Goal: Task Accomplishment & Management: Complete application form

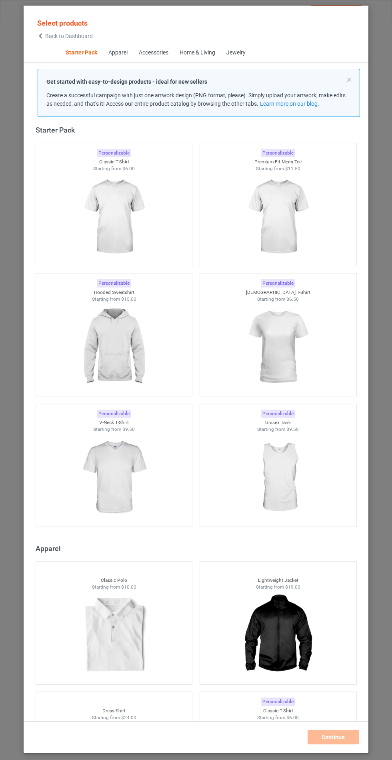
click at [133, 347] on img at bounding box center [114, 347] width 72 height 90
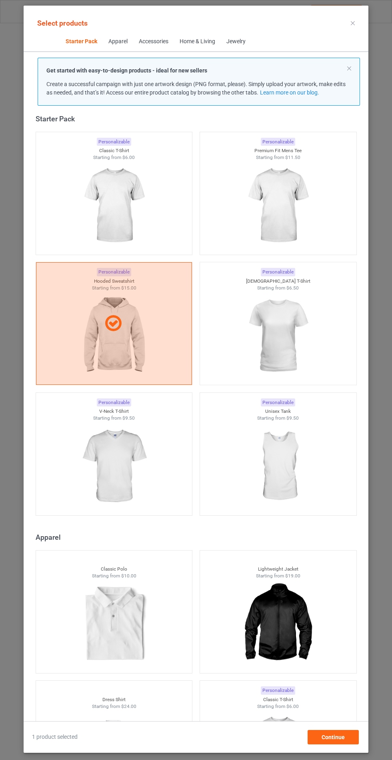
scroll to position [46, 0]
click at [325, 742] on div "Continue" at bounding box center [333, 737] width 51 height 14
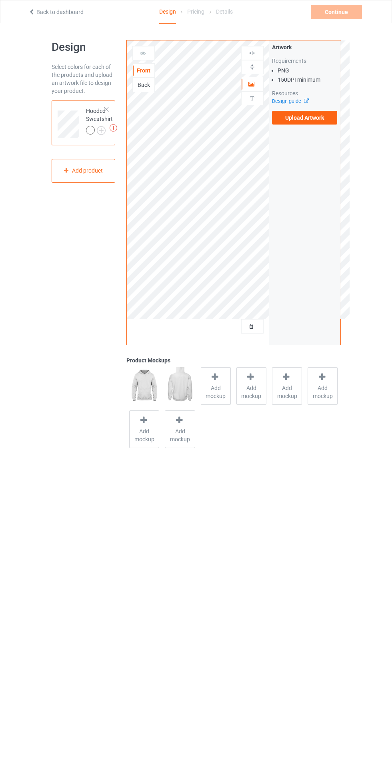
click at [317, 118] on label "Upload Artwork" at bounding box center [305, 118] width 66 height 14
click at [0, 0] on input "Upload Artwork" at bounding box center [0, 0] width 0 height 0
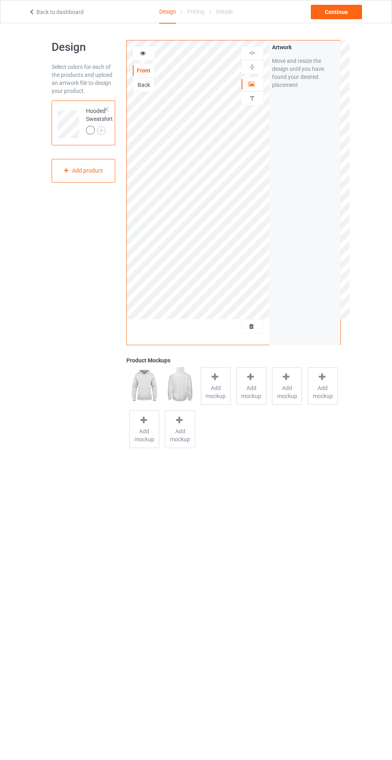
click at [0, 0] on img at bounding box center [0, 0] width 0 height 0
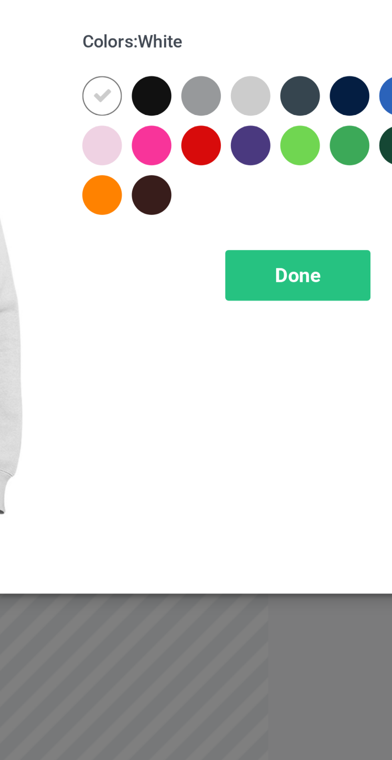
click at [228, 62] on div at bounding box center [227, 64] width 14 height 14
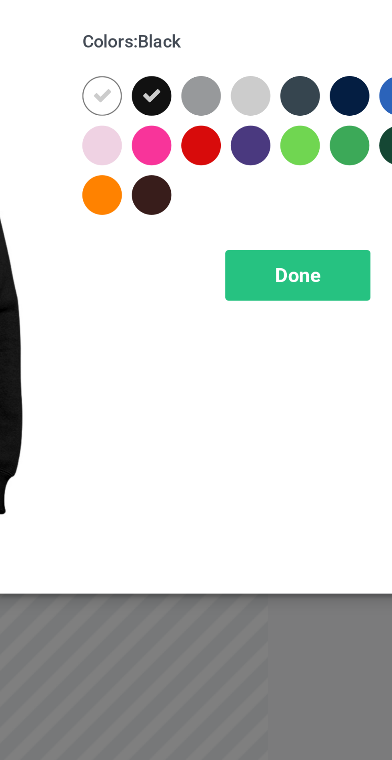
click at [247, 65] on div at bounding box center [245, 64] width 14 height 14
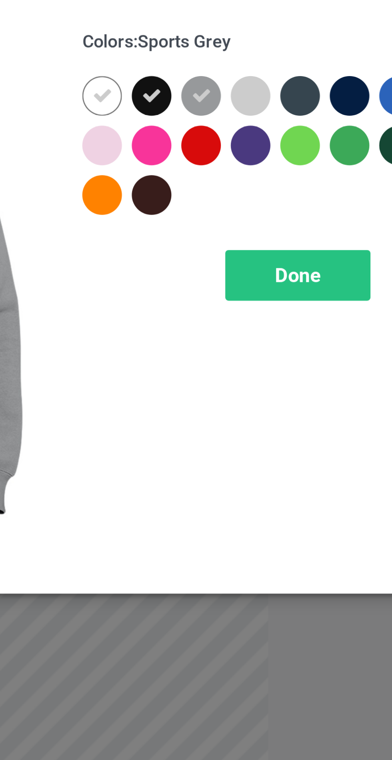
click at [279, 63] on div at bounding box center [281, 64] width 14 height 14
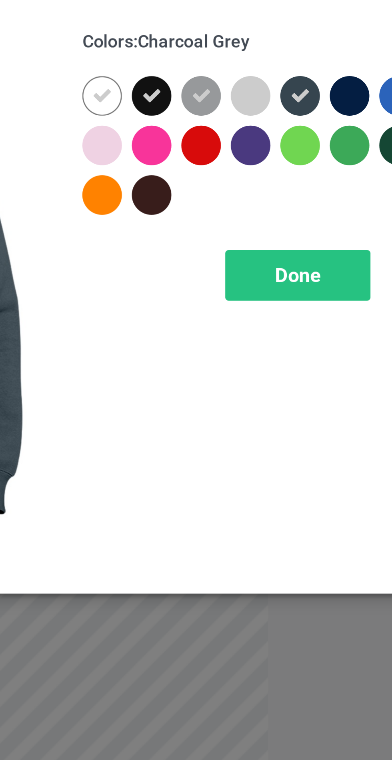
click at [299, 64] on div at bounding box center [299, 64] width 14 height 14
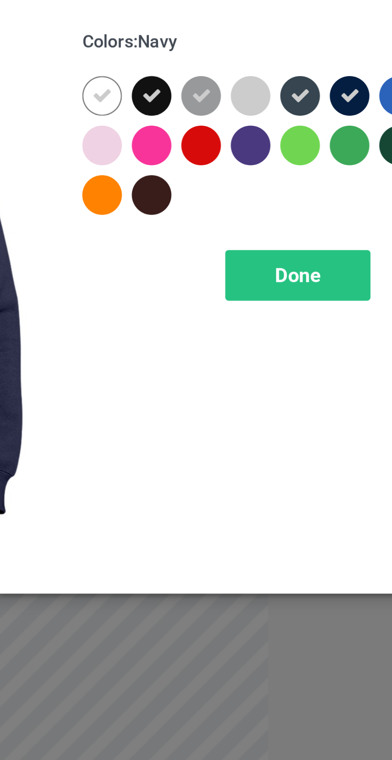
click at [273, 129] on span "Done" at bounding box center [280, 129] width 17 height 8
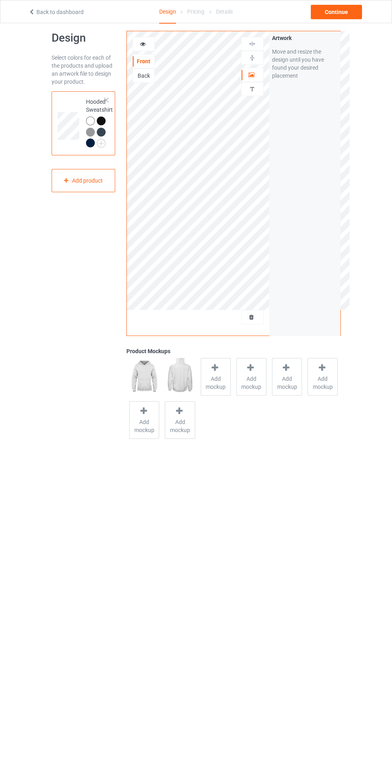
scroll to position [10, 0]
click at [217, 378] on span "Add mockup" at bounding box center [215, 381] width 29 height 16
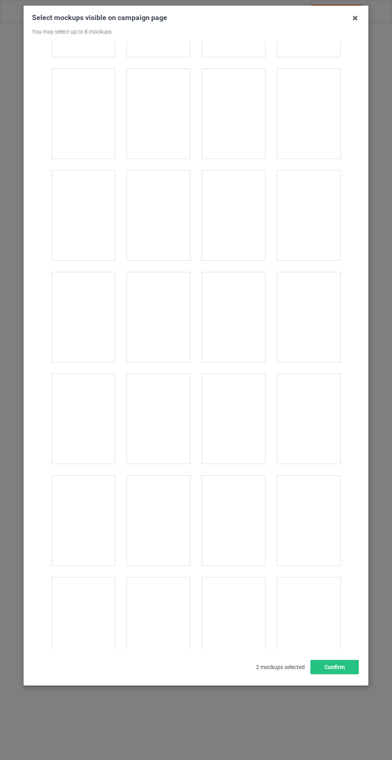
scroll to position [6459, 0]
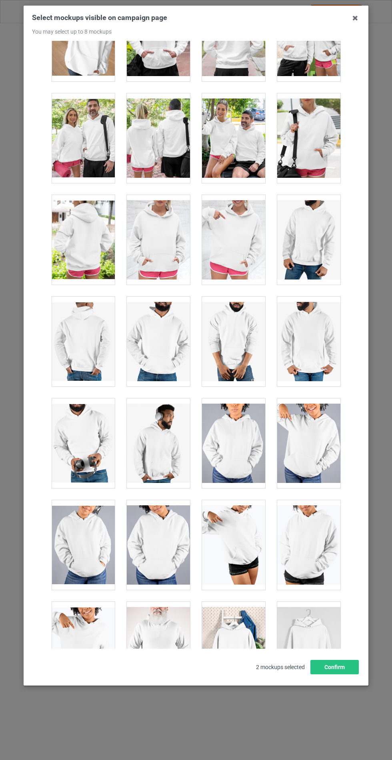
click at [163, 209] on div at bounding box center [158, 240] width 63 height 90
click at [339, 674] on button "Confirm" at bounding box center [335, 667] width 48 height 14
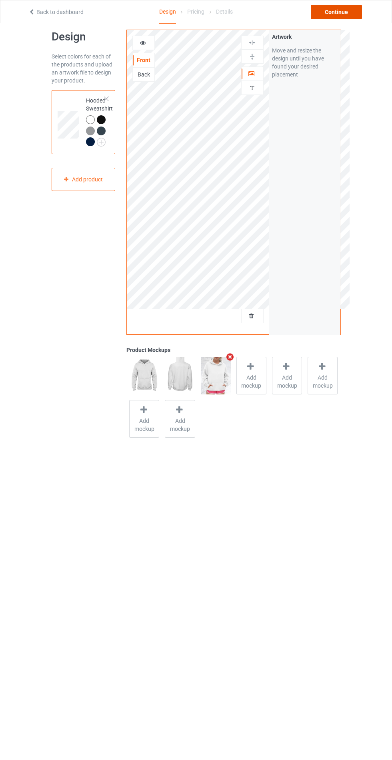
click at [337, 11] on div "Continue" at bounding box center [336, 12] width 51 height 14
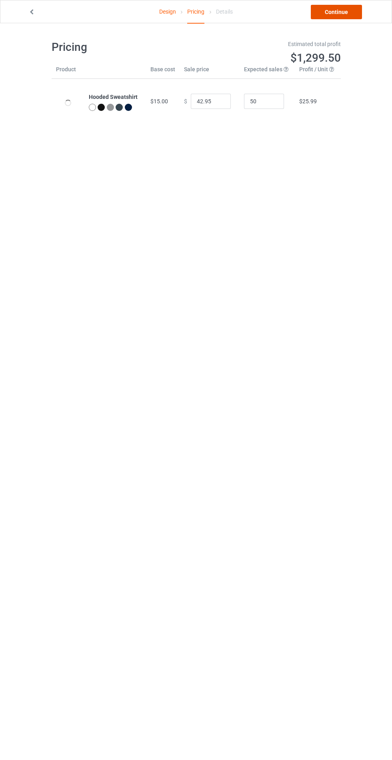
click at [327, 17] on link "Continue" at bounding box center [336, 12] width 51 height 14
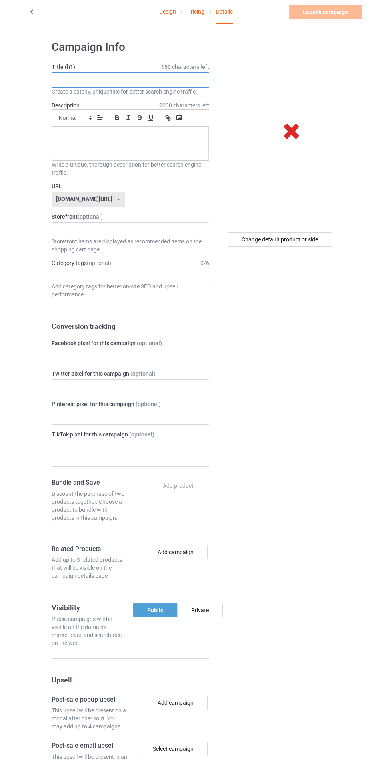
click at [76, 77] on input "text" at bounding box center [131, 79] width 158 height 15
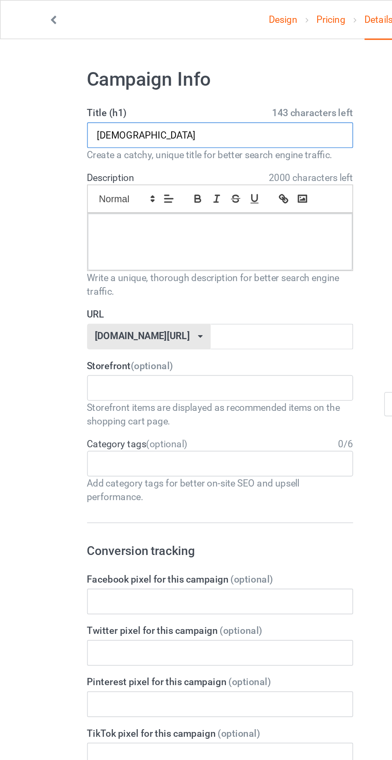
type input "[DEMOGRAPHIC_DATA]"
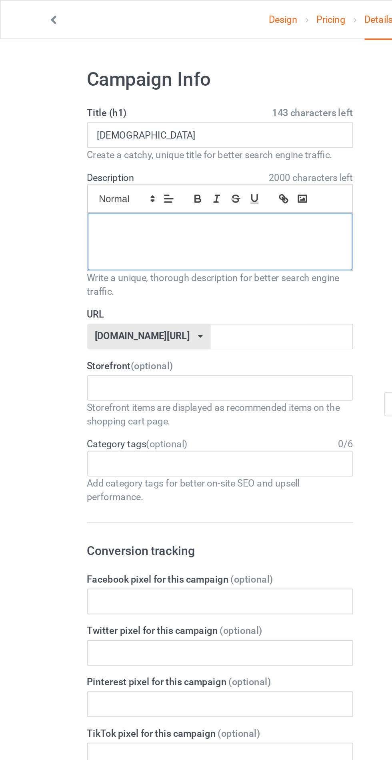
click at [78, 149] on div at bounding box center [130, 143] width 157 height 34
click at [123, 187] on label "URL" at bounding box center [131, 186] width 158 height 8
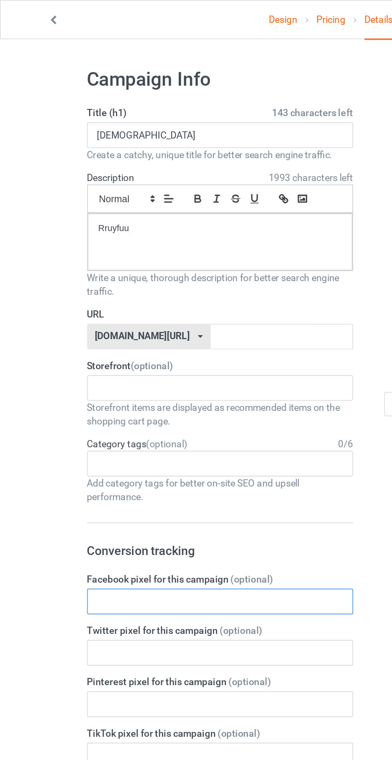
click at [120, 356] on input "text" at bounding box center [131, 356] width 158 height 15
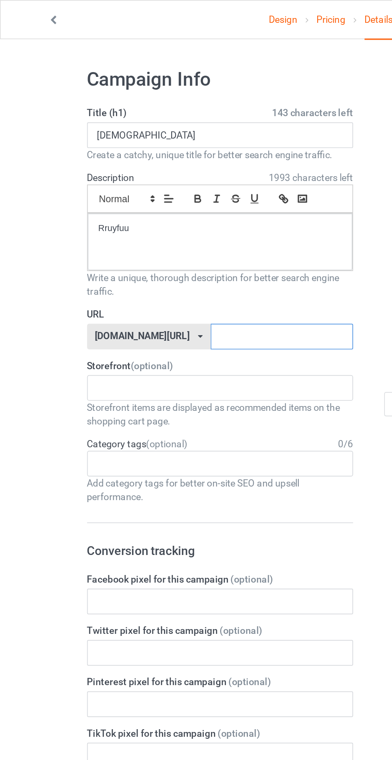
click at [125, 200] on input "text" at bounding box center [167, 199] width 84 height 15
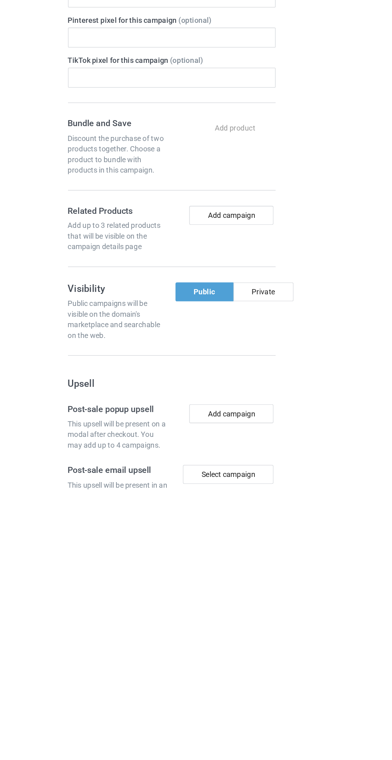
type input "Rfufguy"
click at [198, 611] on div "Private" at bounding box center [200, 610] width 46 height 14
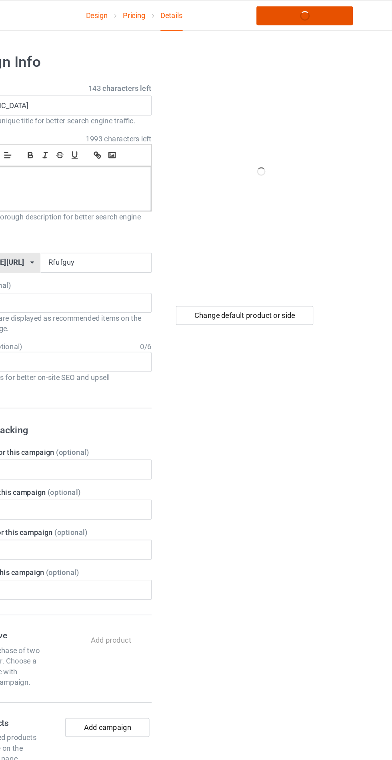
click at [319, 9] on link "Launch campaign" at bounding box center [325, 12] width 73 height 14
